Goal: Navigation & Orientation: Find specific page/section

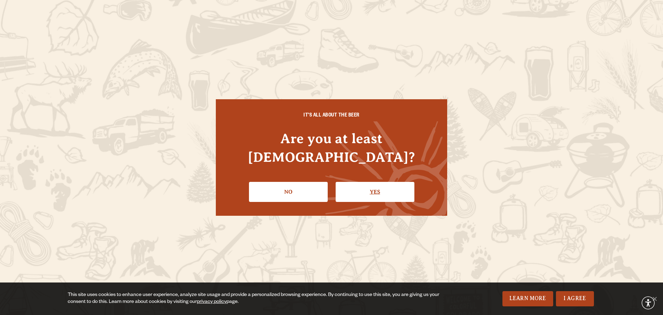
click at [370, 188] on link "Yes" at bounding box center [375, 192] width 79 height 20
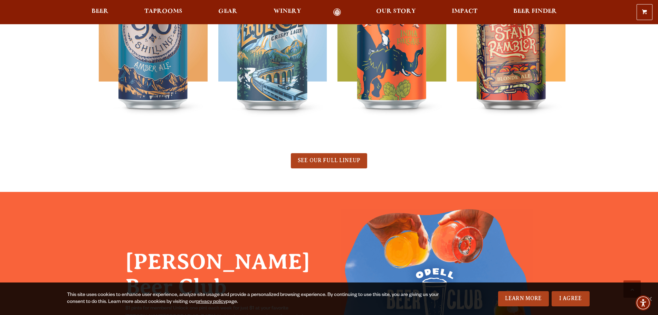
scroll to position [484, 0]
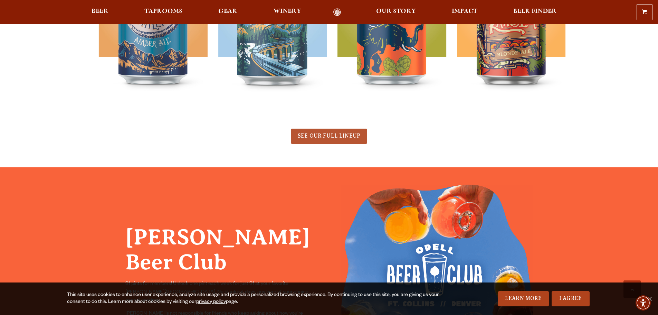
click at [334, 131] on link "SEE OUR FULL LINEUP" at bounding box center [329, 135] width 76 height 15
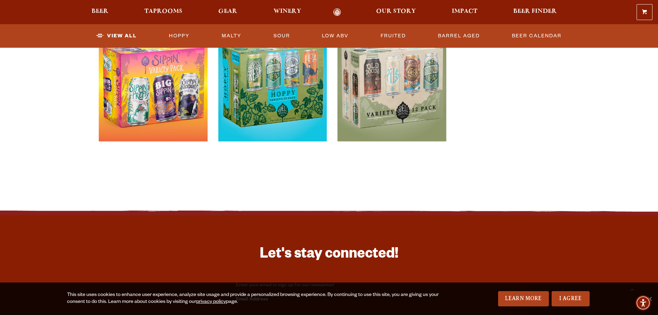
scroll to position [1416, 0]
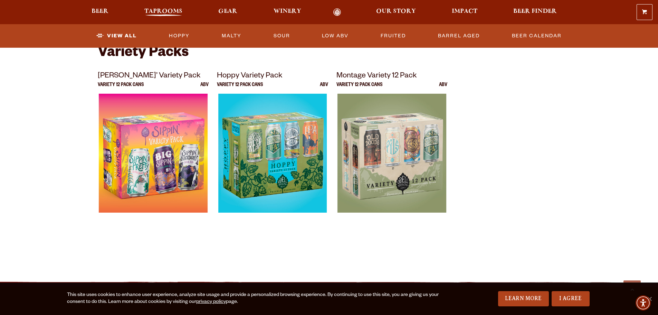
click at [177, 13] on span "Taprooms" at bounding box center [163, 12] width 38 height 6
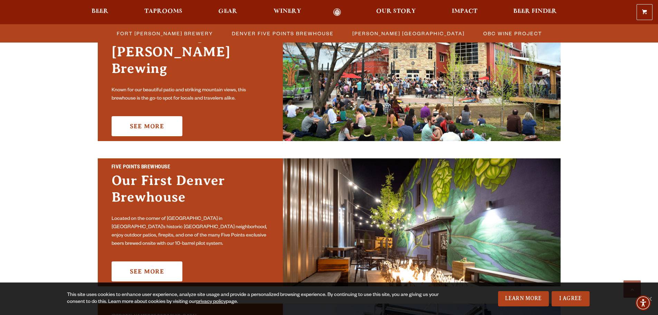
scroll to position [276, 0]
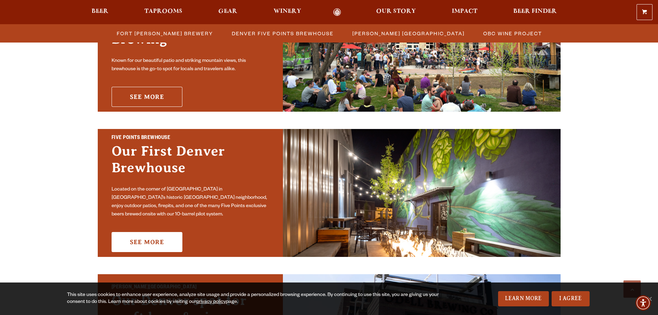
click at [157, 90] on link "See More" at bounding box center [147, 97] width 71 height 20
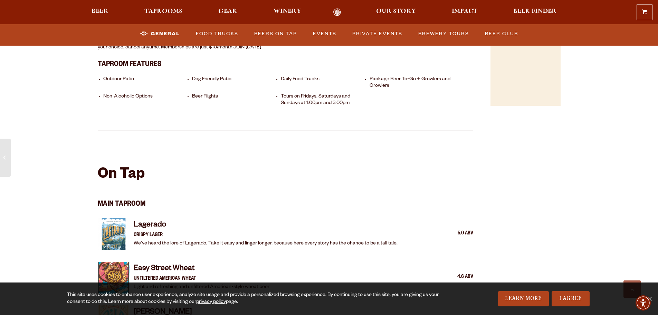
scroll to position [449, 0]
